Goal: Task Accomplishment & Management: Use online tool/utility

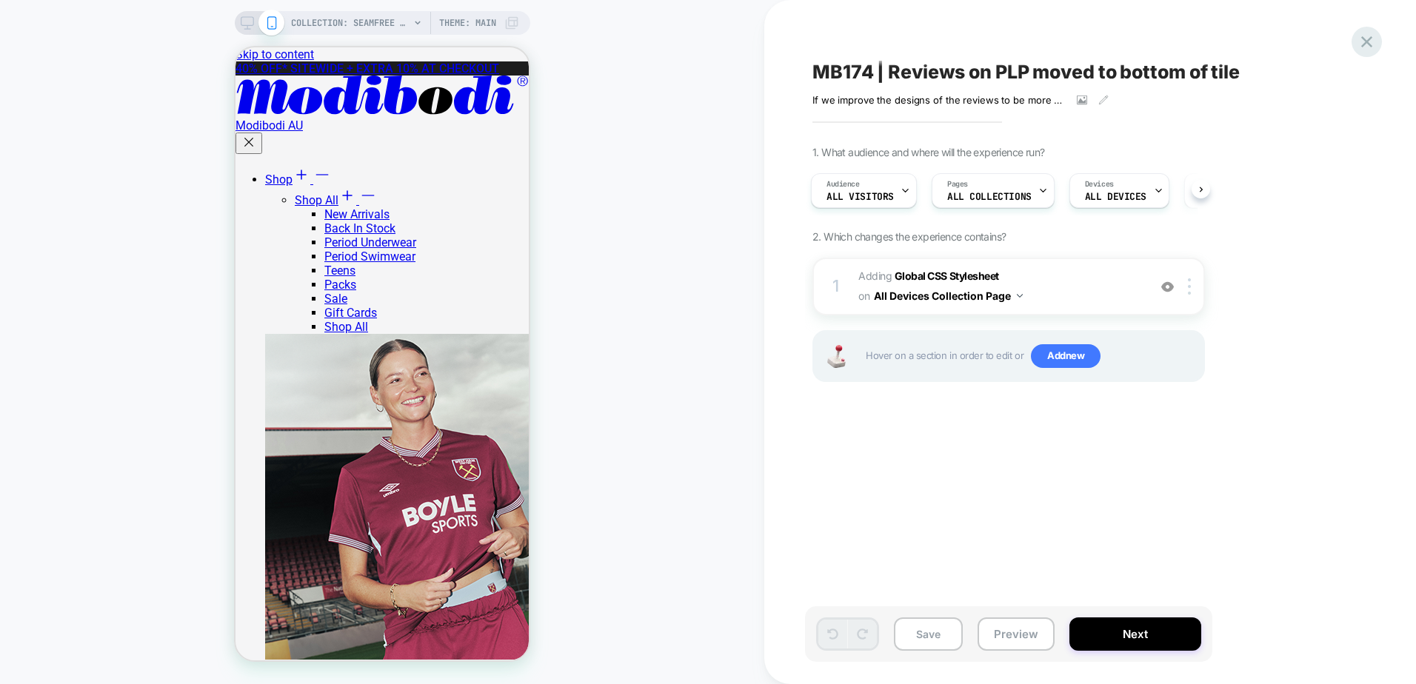
click at [1371, 39] on icon at bounding box center [1367, 42] width 20 height 20
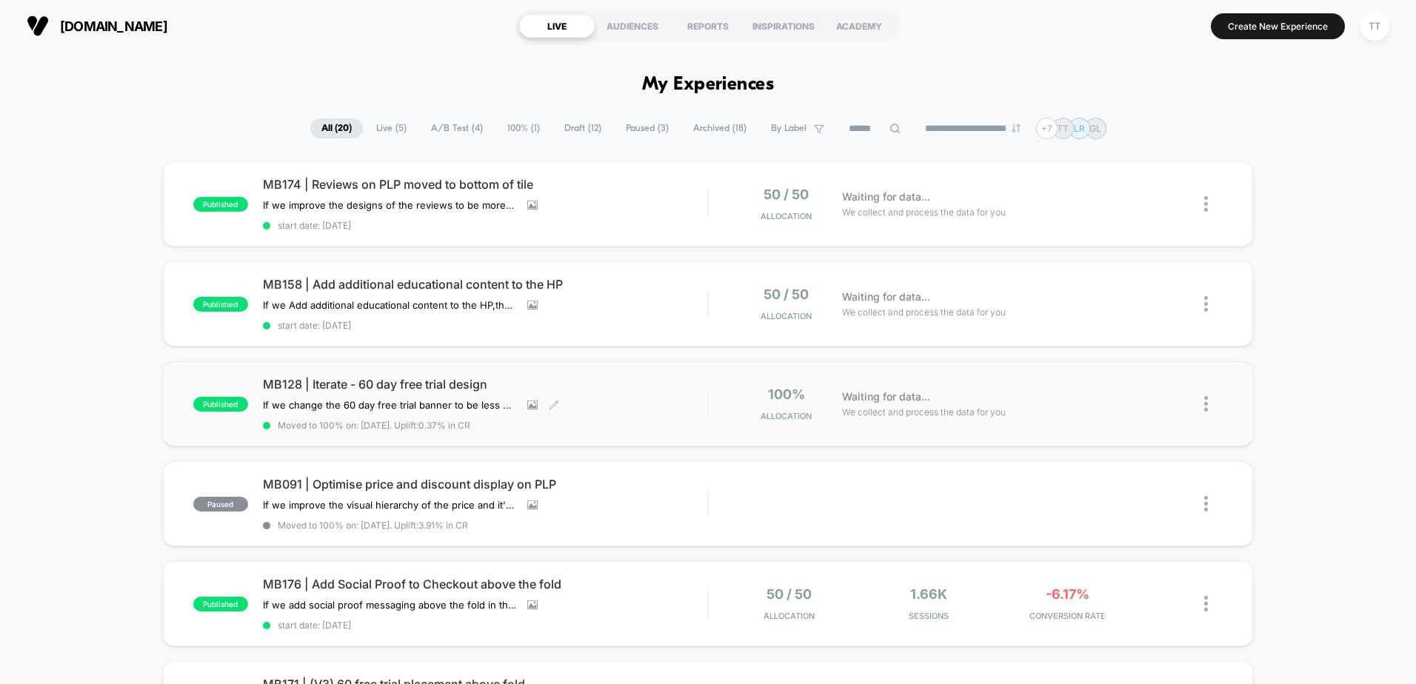
click at [604, 399] on div "MB128 | Iterate - 60 day free trial design If we change the 60 day free trial b…" at bounding box center [485, 404] width 444 height 54
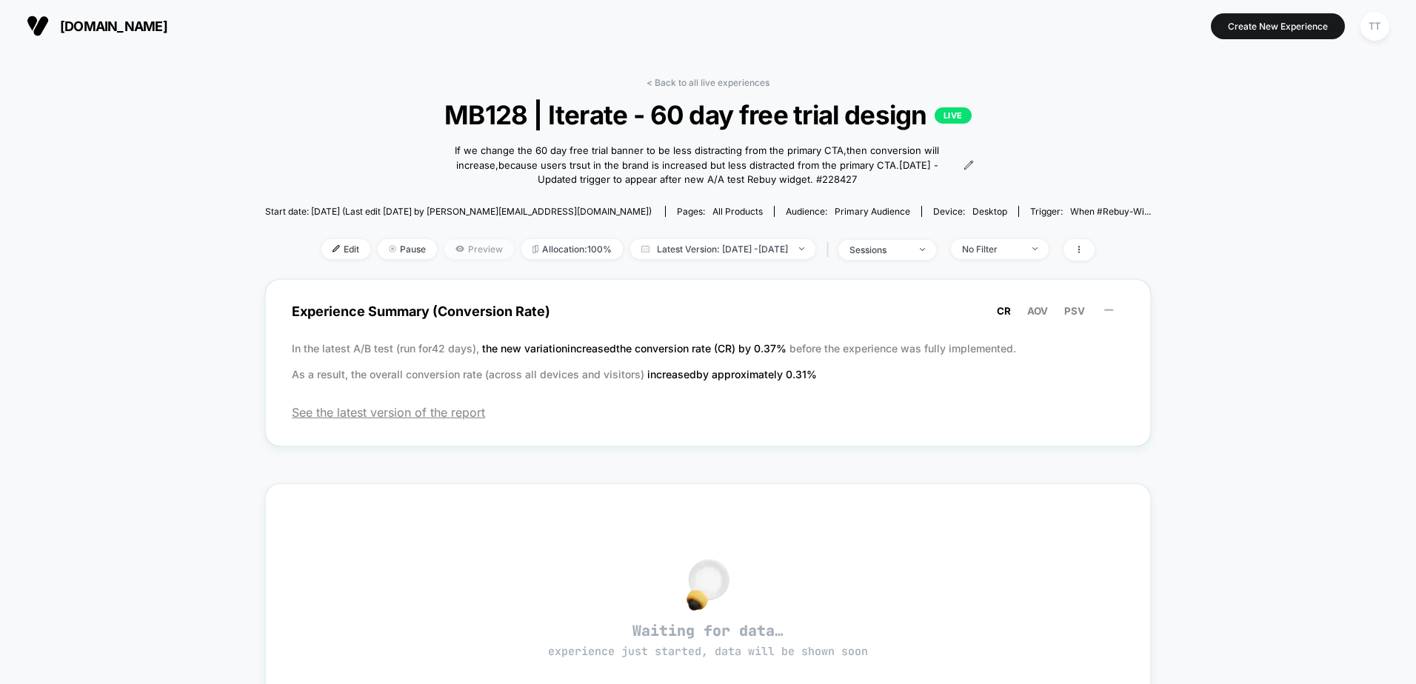
click at [455, 251] on icon at bounding box center [459, 248] width 9 height 9
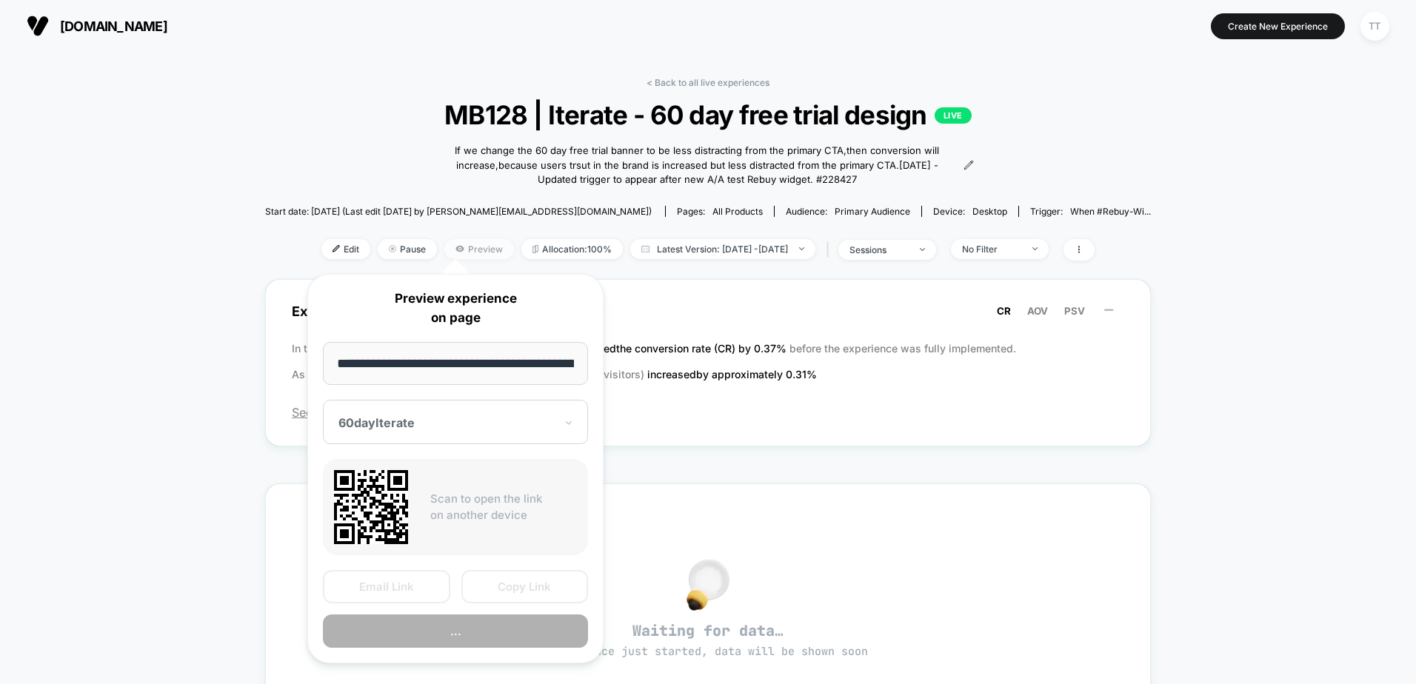
scroll to position [0, 186]
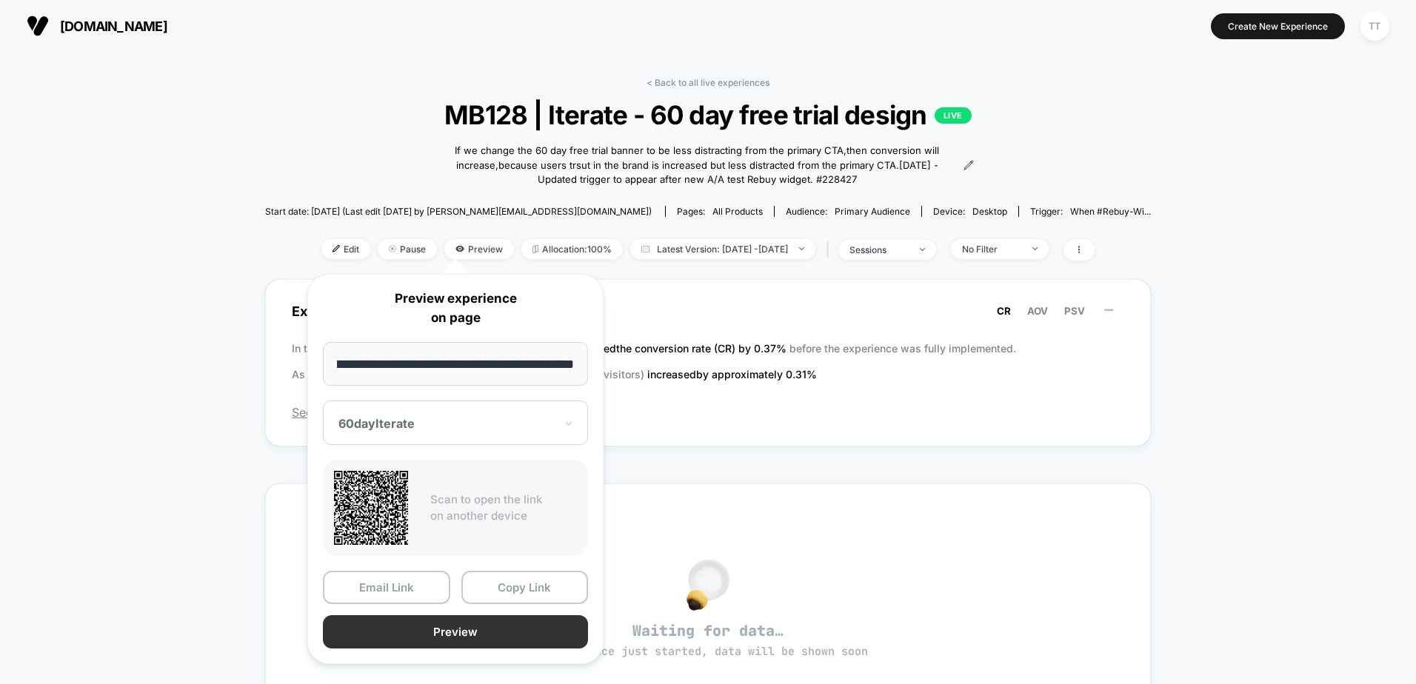
click at [436, 637] on button "Preview" at bounding box center [455, 631] width 265 height 33
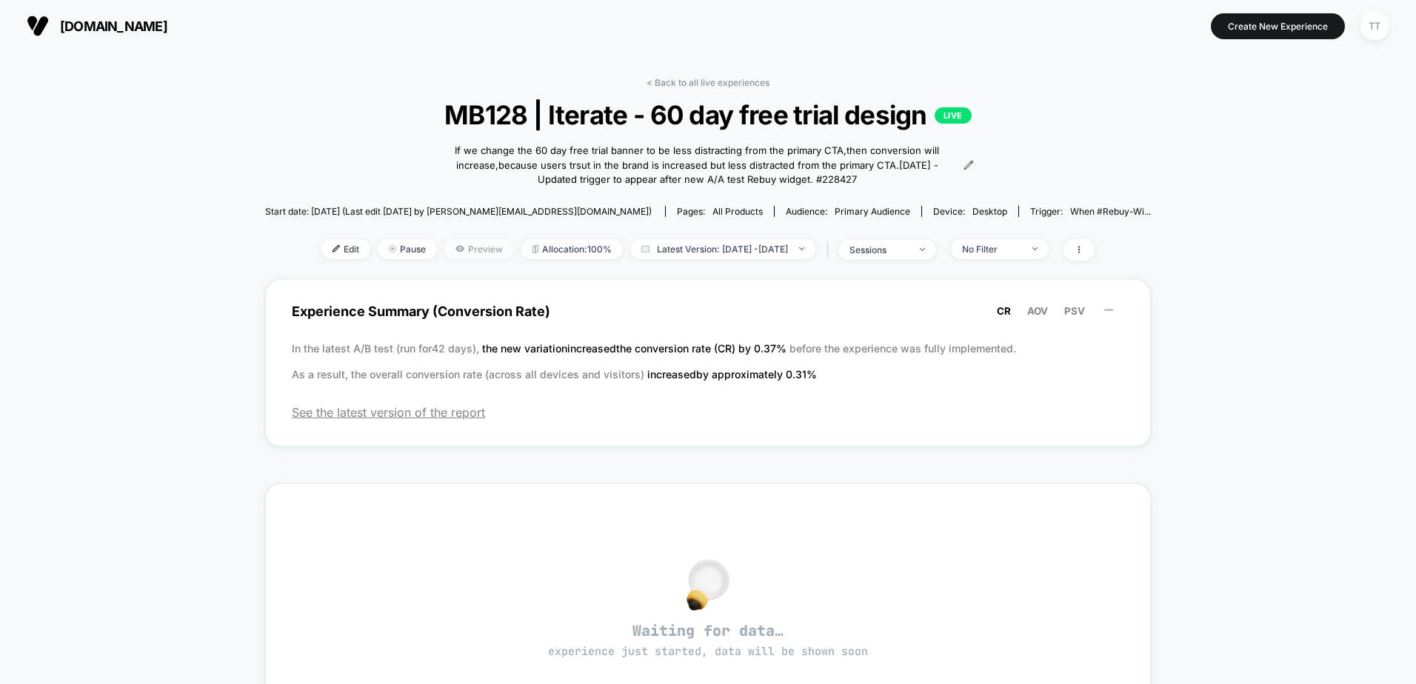
click at [457, 246] on span "Preview" at bounding box center [479, 249] width 70 height 20
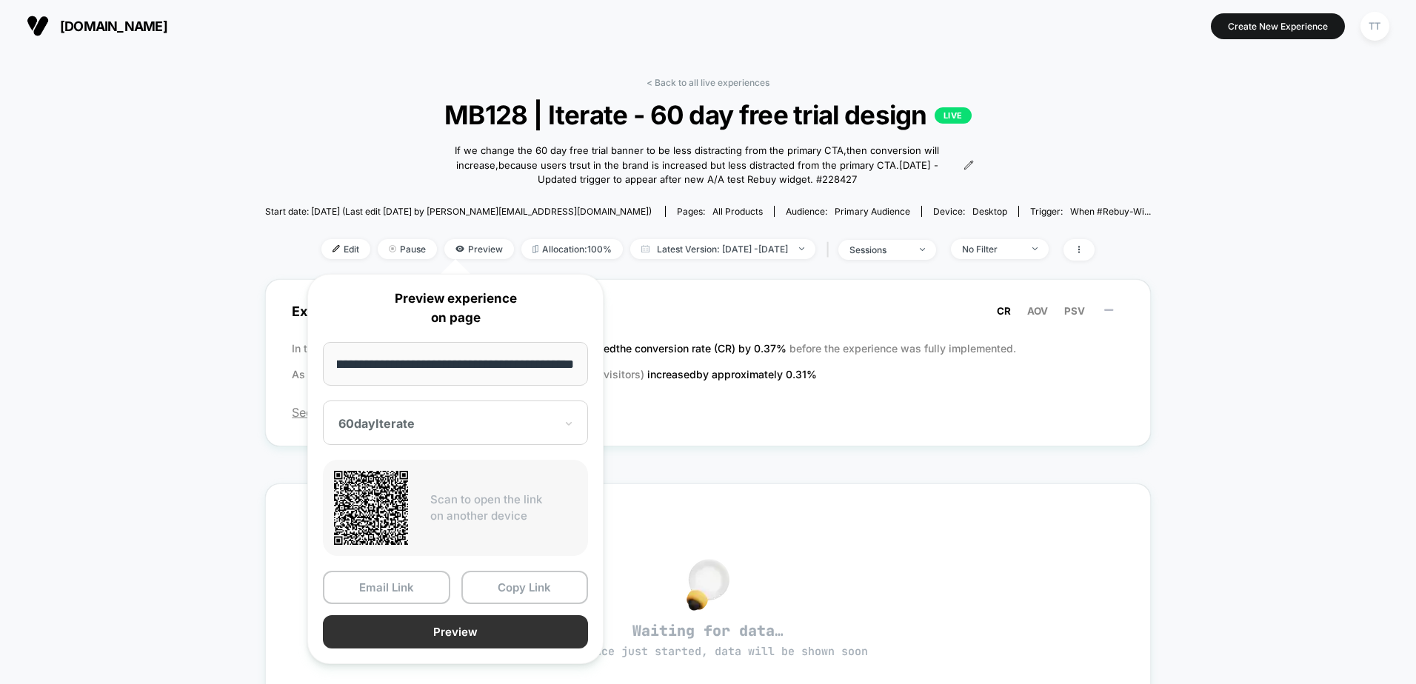
scroll to position [0, 0]
click at [418, 643] on button "Preview" at bounding box center [455, 631] width 265 height 33
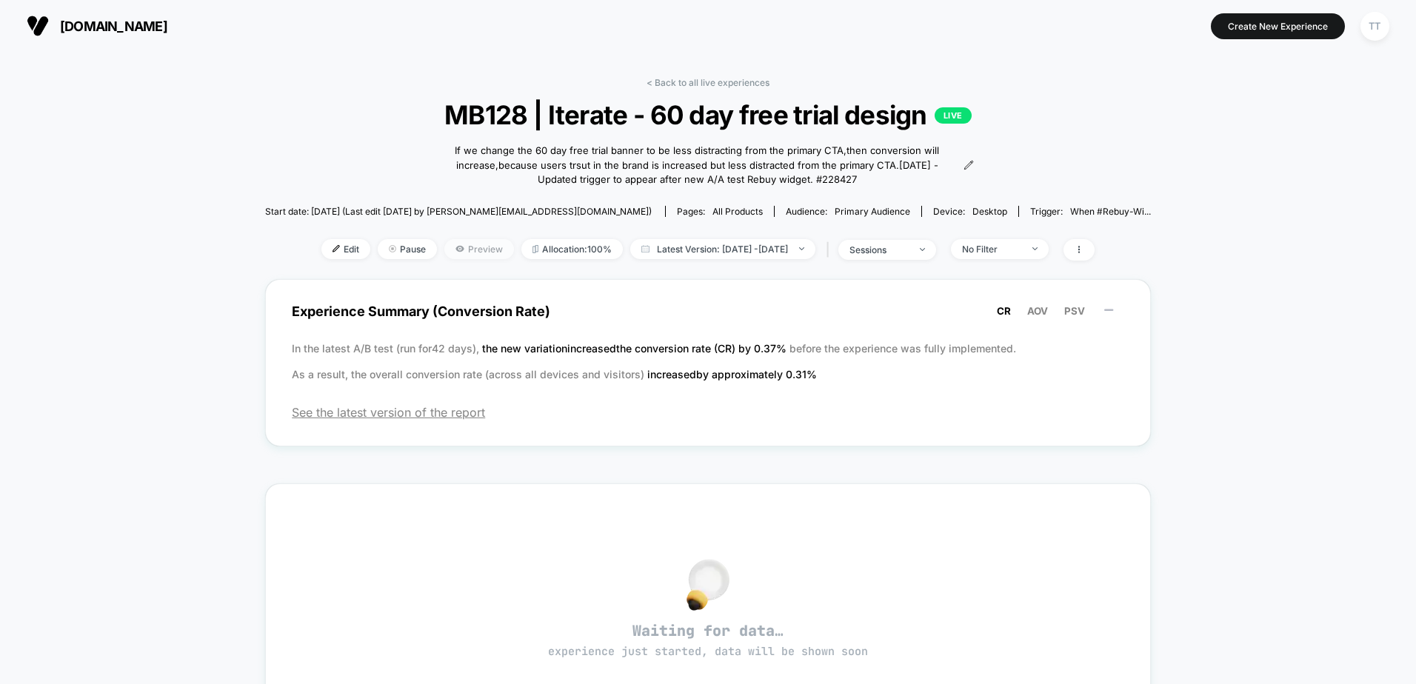
click at [446, 252] on span "Preview" at bounding box center [479, 249] width 70 height 20
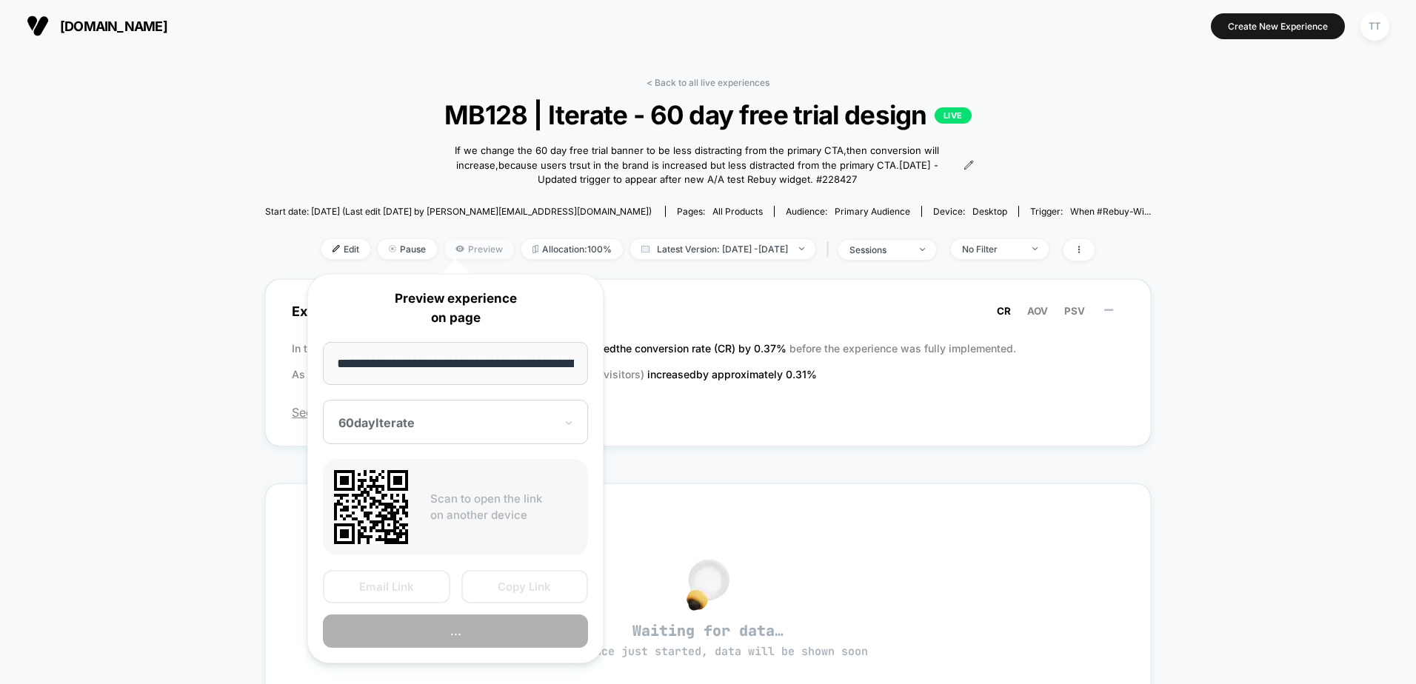
scroll to position [0, 186]
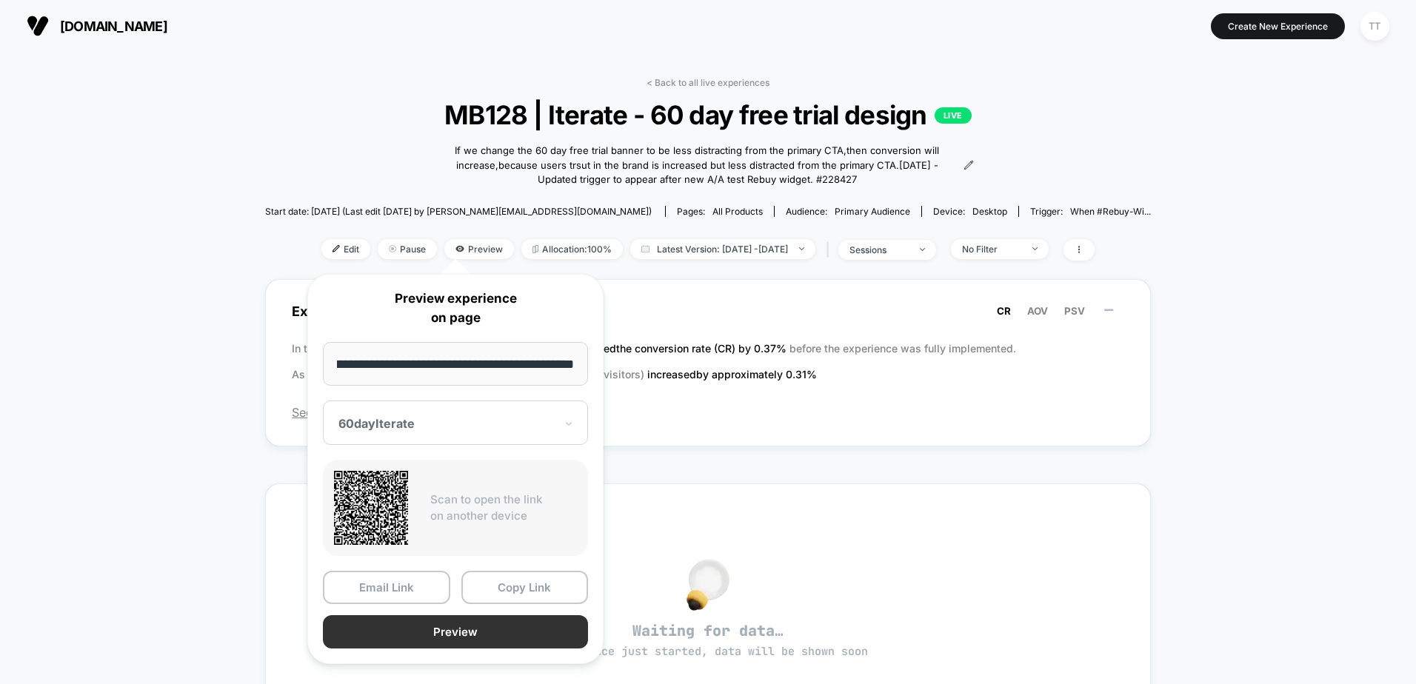
click at [423, 636] on button "Preview" at bounding box center [455, 631] width 265 height 33
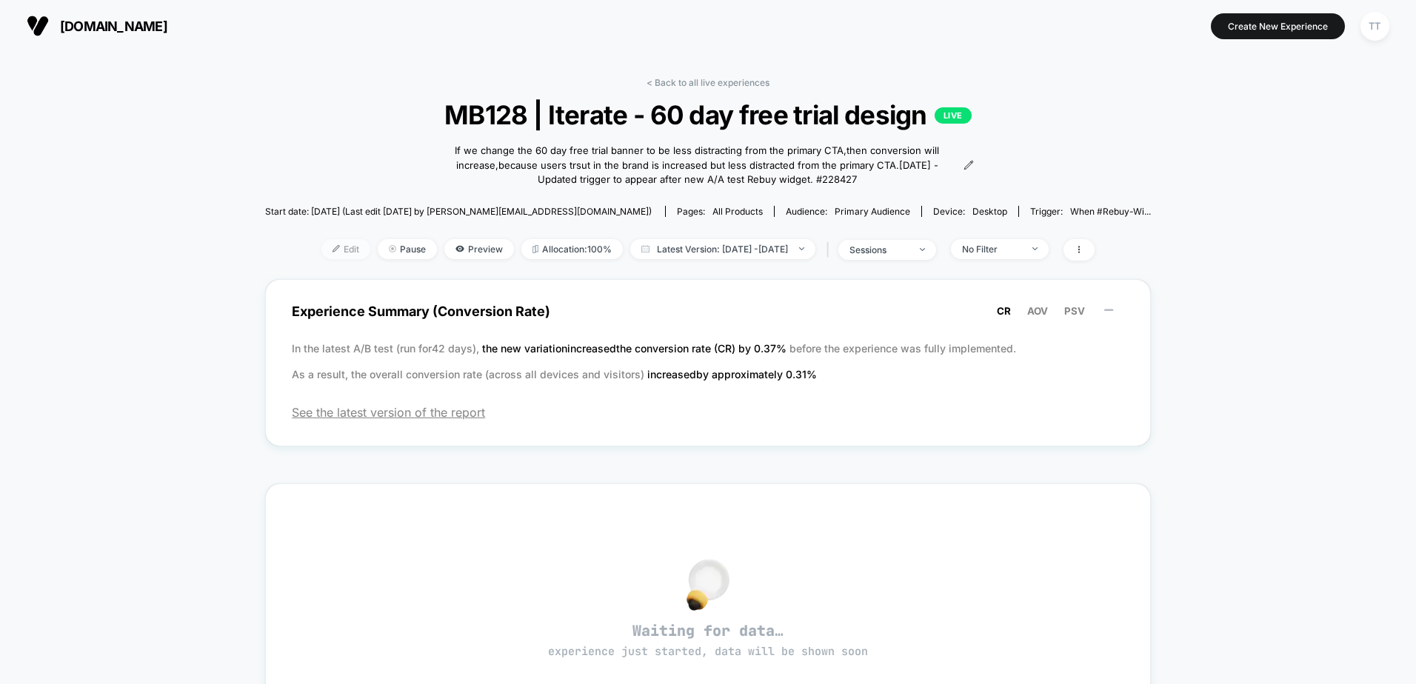
click at [327, 250] on span "Edit" at bounding box center [345, 249] width 49 height 20
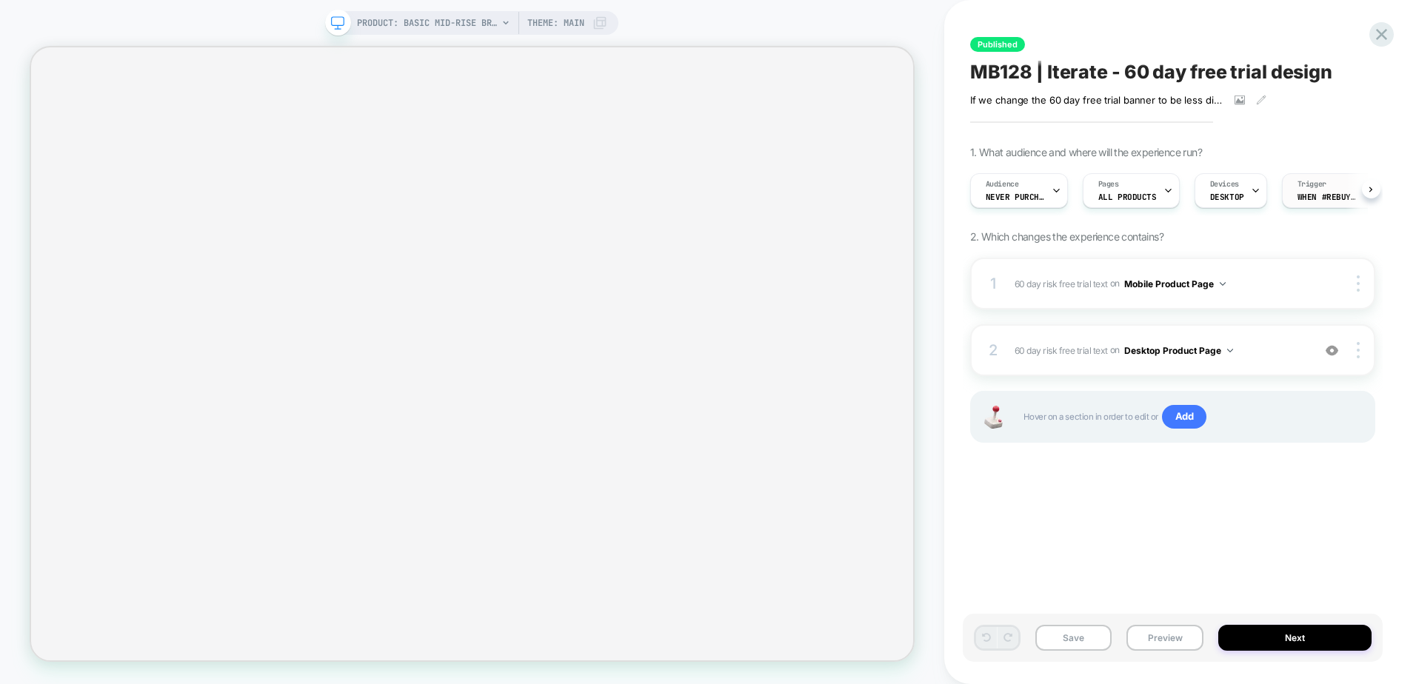
scroll to position [0, 1]
click at [1314, 201] on span "When #rebuy-widget-232636 appears" at bounding box center [1326, 197] width 59 height 10
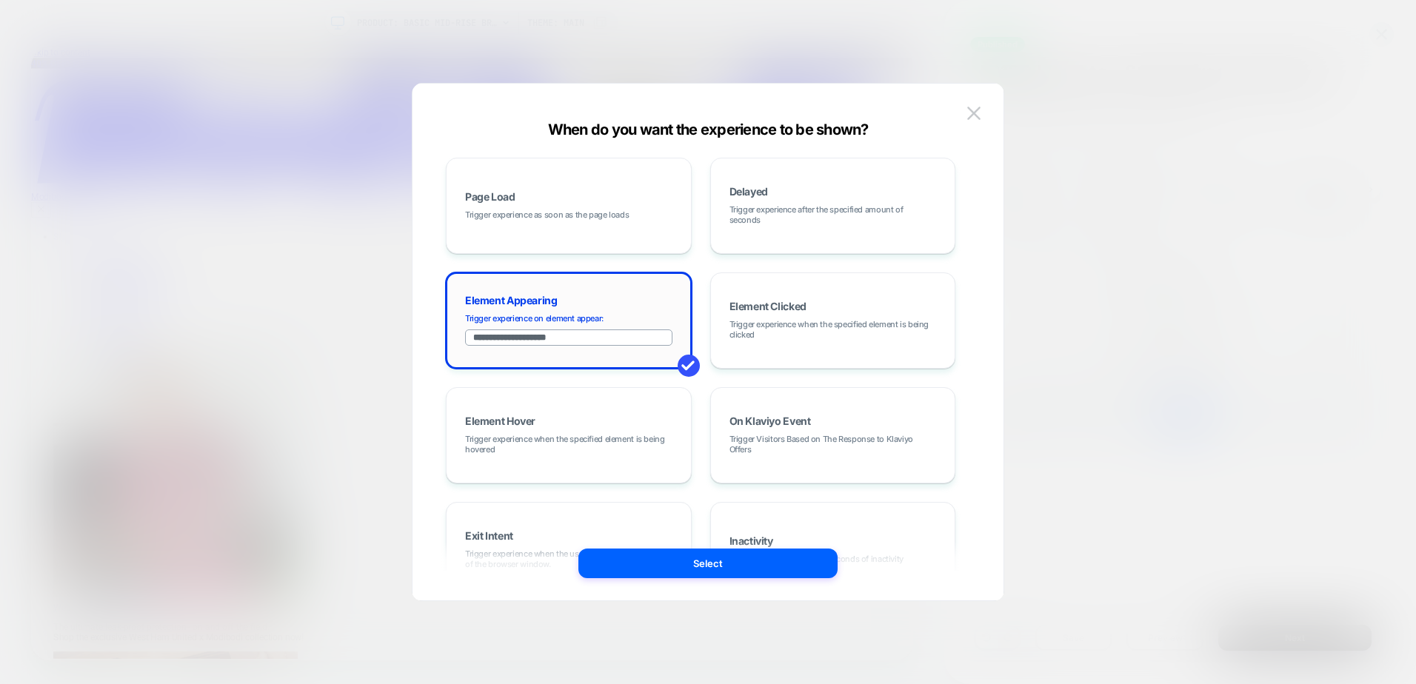
scroll to position [0, 0]
click at [621, 344] on input "**********" at bounding box center [568, 338] width 207 height 16
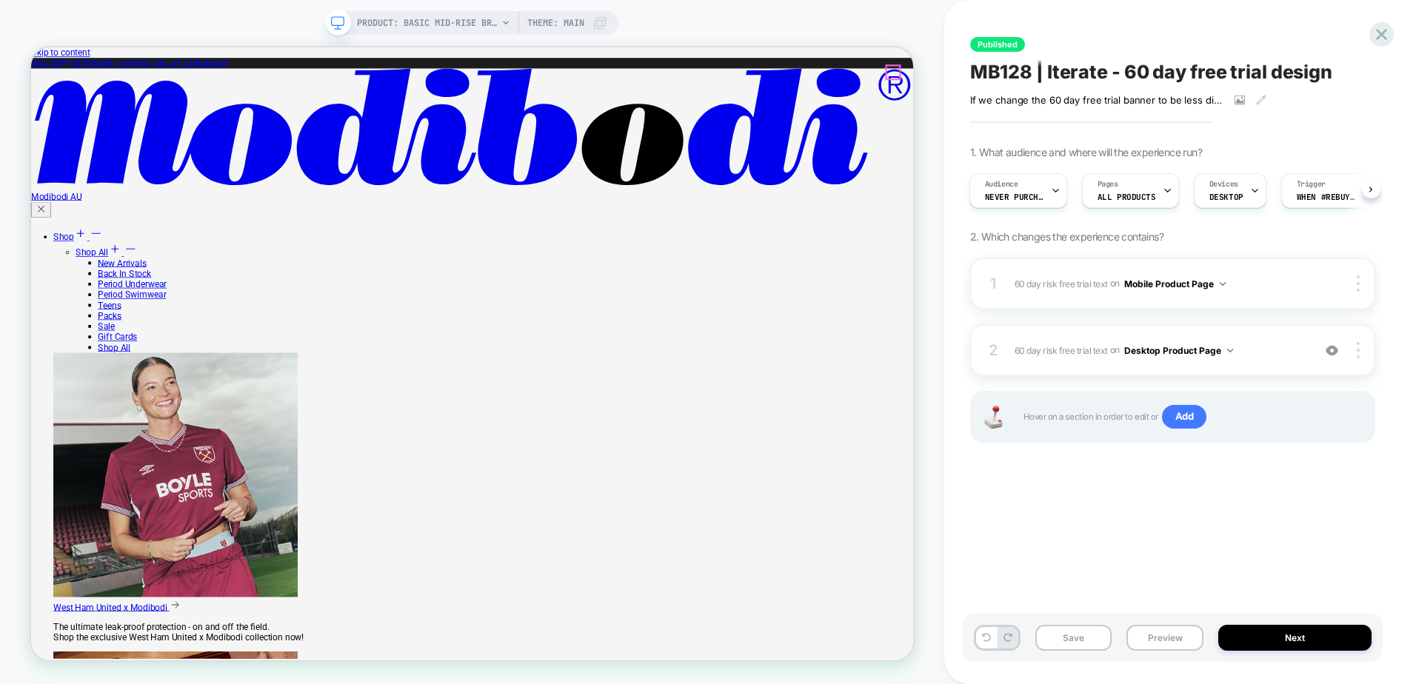
click at [1171, 508] on div "Published MB128 | Iterate - 60 day free trial design If we change the 60 day fr…" at bounding box center [1173, 342] width 420 height 655
click at [1024, 198] on span "Never Purchased" at bounding box center [1014, 197] width 59 height 10
